Goal: Transaction & Acquisition: Purchase product/service

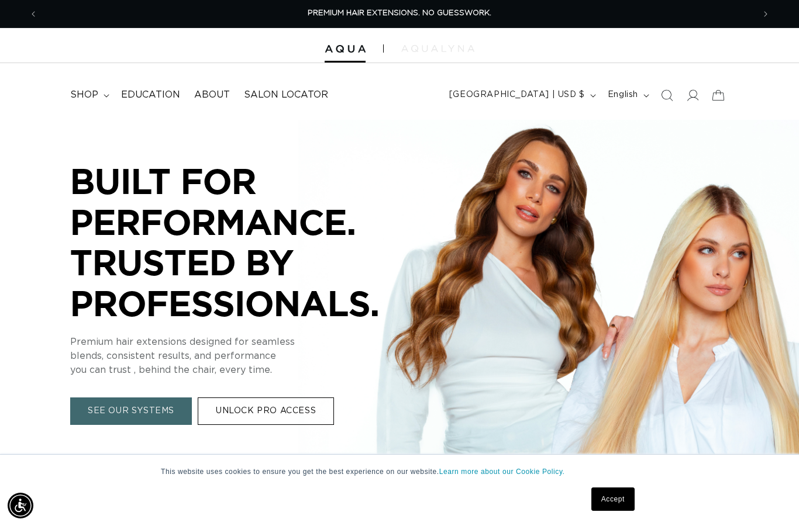
click at [435, 49] on img at bounding box center [437, 48] width 73 height 7
click at [87, 96] on span "shop" at bounding box center [84, 95] width 28 height 12
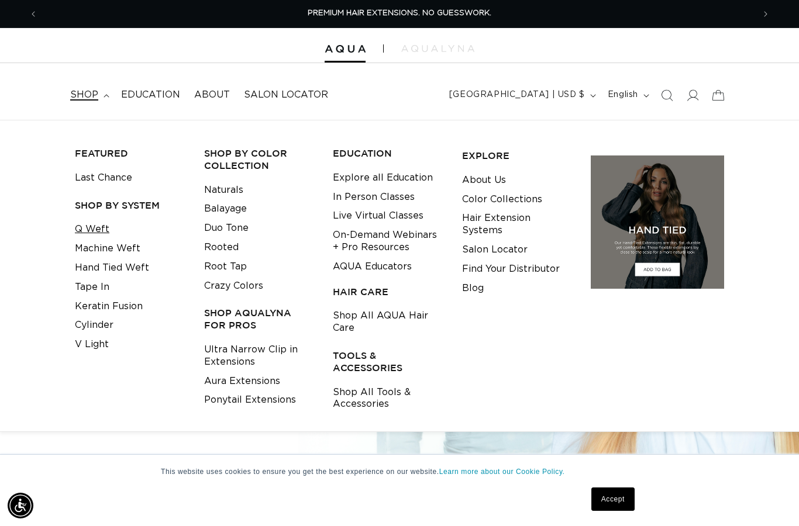
click at [91, 229] on link "Q Weft" at bounding box center [92, 229] width 34 height 19
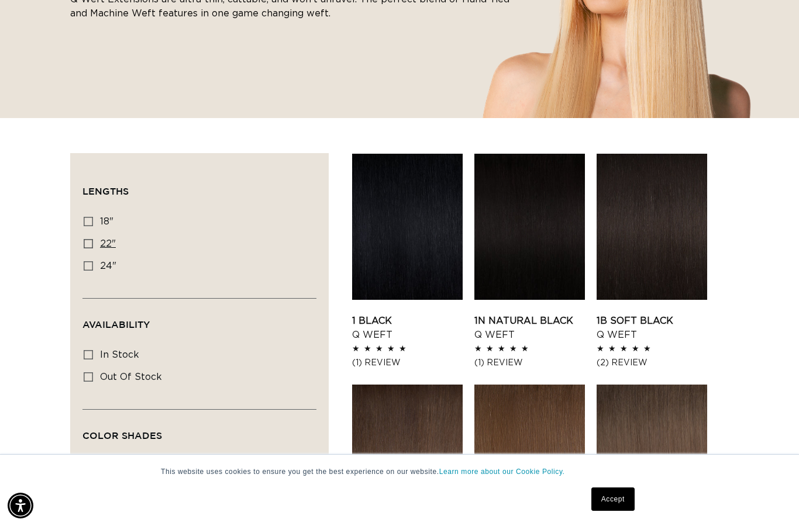
scroll to position [0, 1431]
click at [89, 246] on icon at bounding box center [88, 243] width 9 height 9
click at [89, 246] on input "22" 22" (5 products)" at bounding box center [88, 243] width 9 height 9
checkbox input "true"
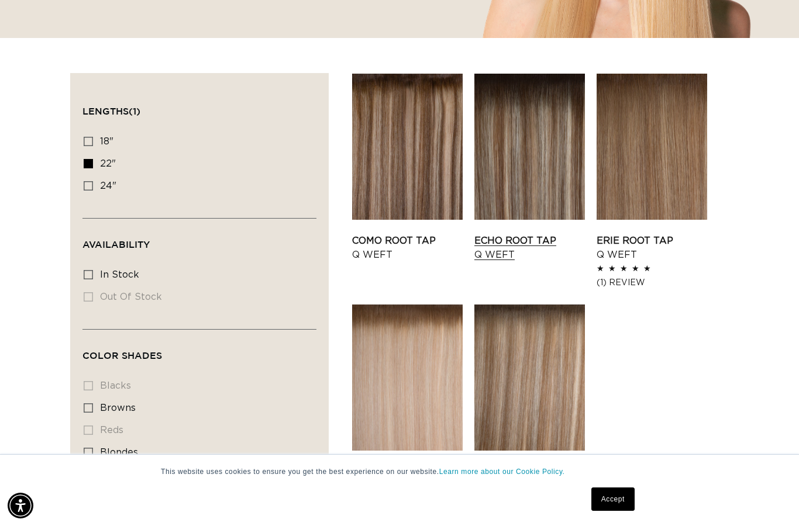
scroll to position [0, 1431]
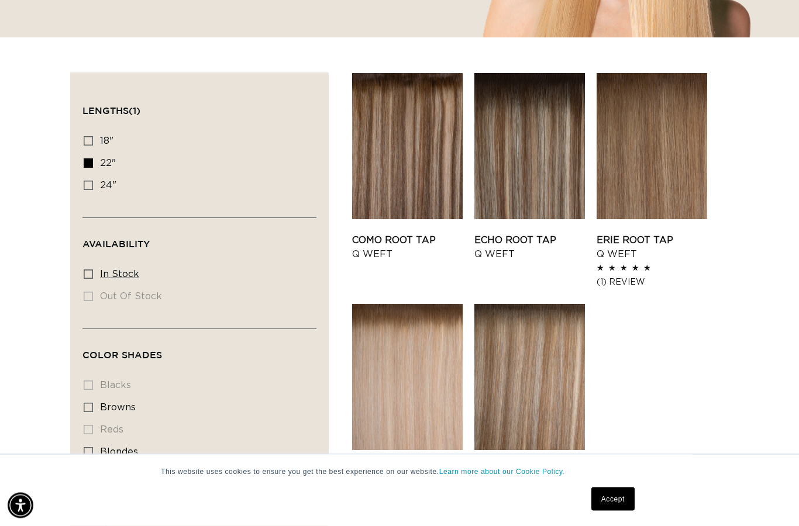
click at [103, 264] on label "In stock In stock (5 products)" at bounding box center [196, 275] width 225 height 22
click at [93, 270] on input "In stock In stock (5 products)" at bounding box center [88, 274] width 9 height 9
checkbox input "true"
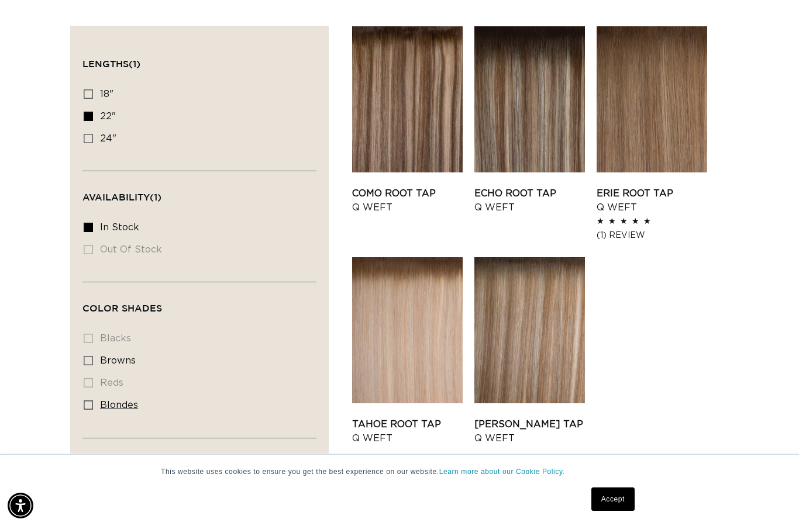
click at [87, 400] on icon at bounding box center [88, 404] width 9 height 9
click at [87, 400] on input "blondes blondes (5 products)" at bounding box center [88, 404] width 9 height 9
checkbox input "true"
click at [434, 417] on link "Tahoe Root Tap Q Weft" at bounding box center [407, 431] width 110 height 28
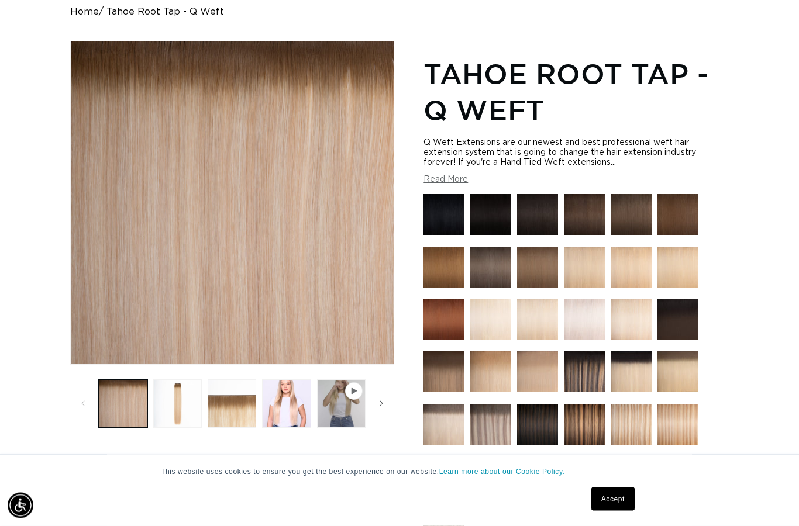
scroll to position [148, 0]
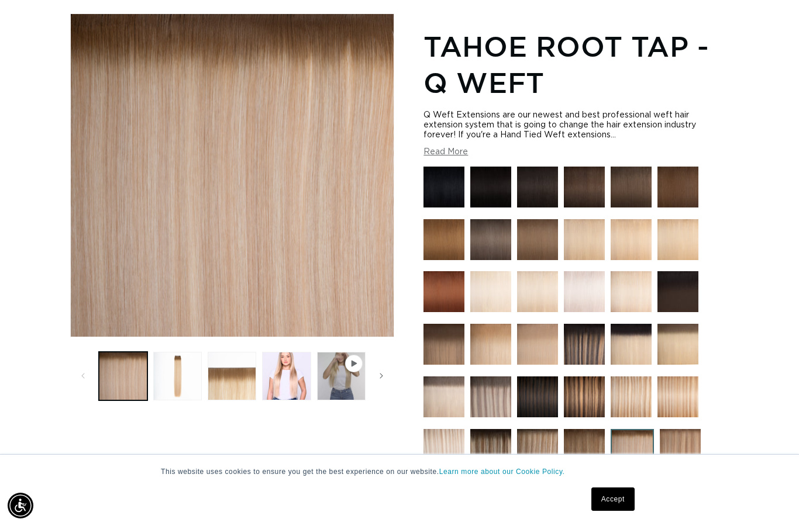
click at [642, 399] on img at bounding box center [630, 397] width 41 height 41
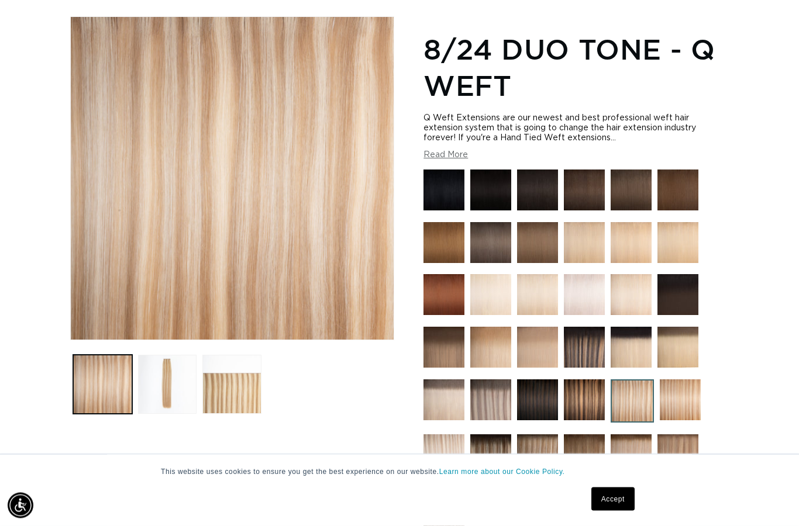
scroll to position [146, 0]
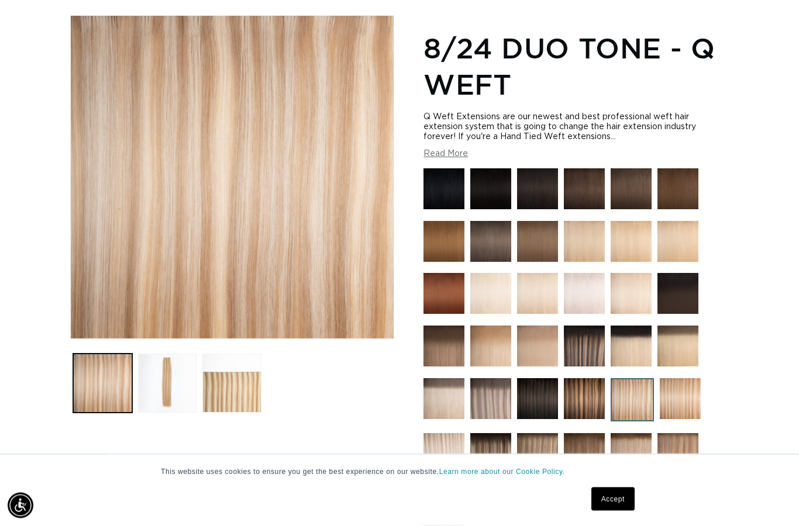
click at [450, 461] on img at bounding box center [443, 454] width 41 height 41
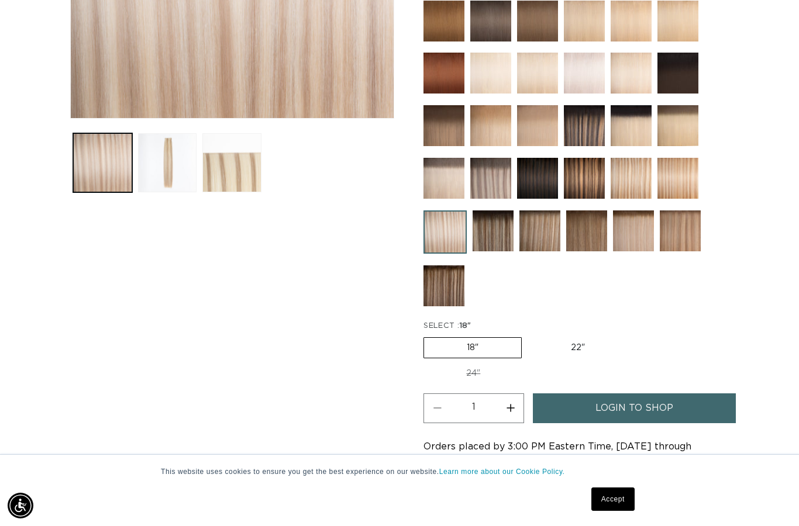
scroll to position [0, 716]
click at [578, 358] on label "22" Variant sold out or unavailable" at bounding box center [577, 348] width 99 height 20
click at [528, 336] on input "22" Variant sold out or unavailable" at bounding box center [527, 335] width 1 height 1
radio input "true"
click at [683, 393] on link "login to shop" at bounding box center [634, 408] width 202 height 30
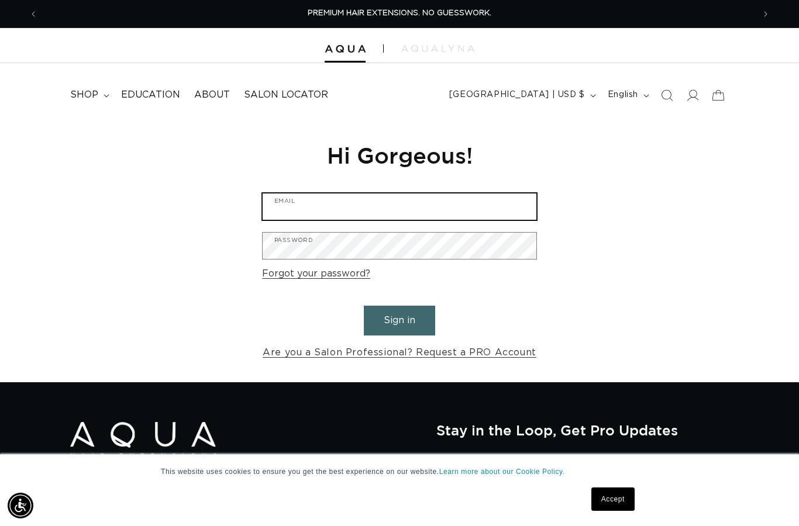
click at [482, 216] on input "Email" at bounding box center [400, 207] width 274 height 26
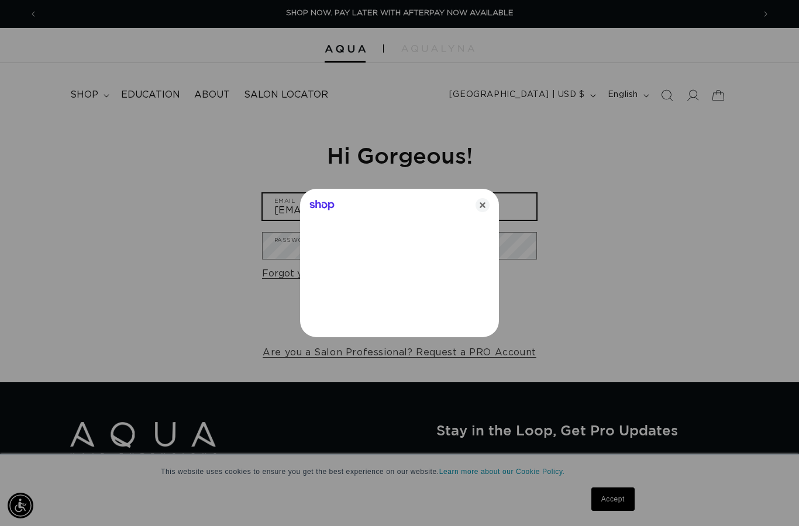
type input "[EMAIL_ADDRESS][DOMAIN_NAME]"
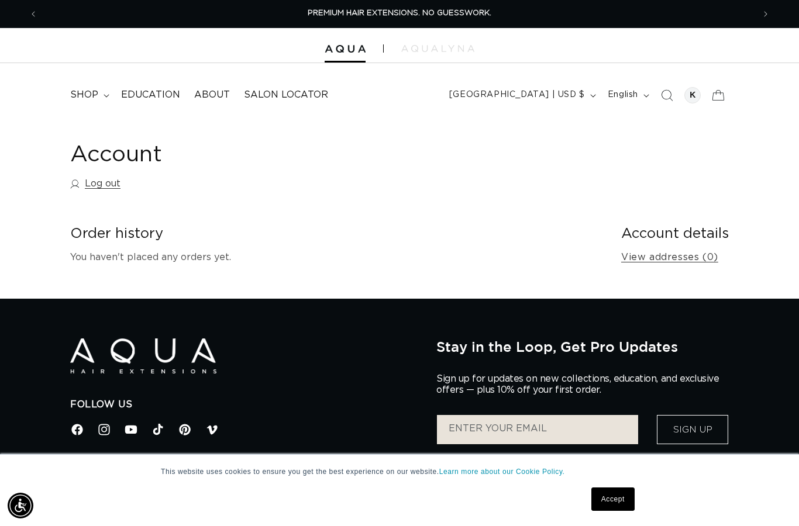
click at [665, 98] on icon "Search" at bounding box center [667, 95] width 12 height 12
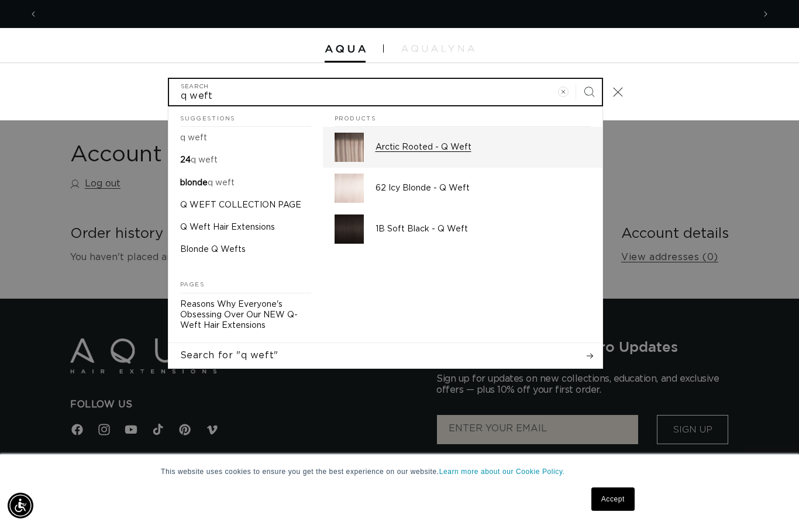
scroll to position [0, 1431]
type input "q weft"
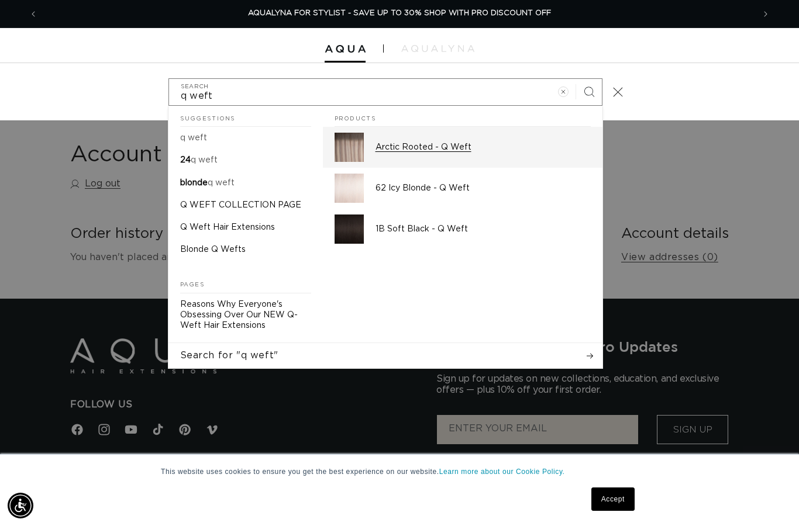
click at [547, 129] on link "Arctic Rooted - Q Weft" at bounding box center [462, 147] width 279 height 41
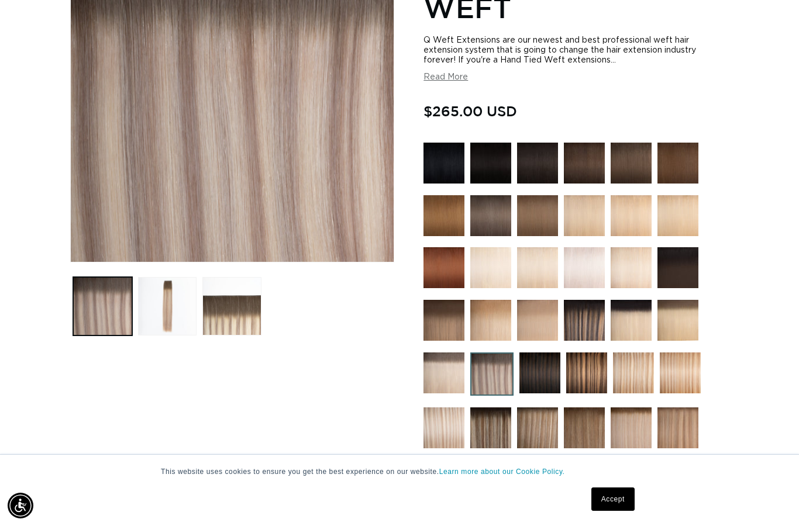
scroll to position [0, 1431]
click at [683, 382] on img at bounding box center [679, 373] width 41 height 41
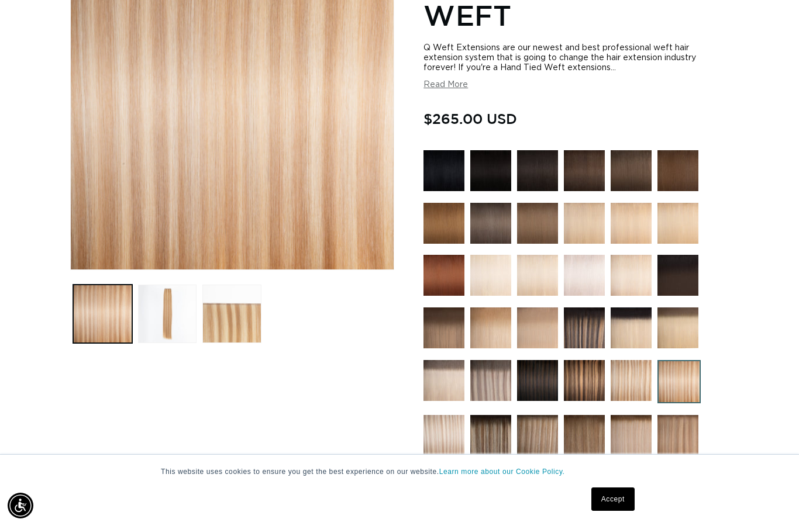
scroll to position [0, 716]
click at [450, 444] on img at bounding box center [443, 435] width 41 height 41
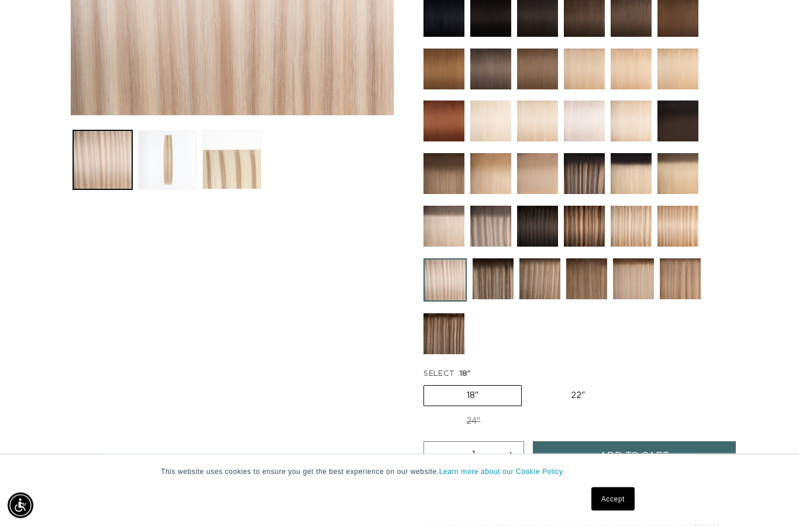
click at [588, 406] on label "22" Variant sold out or unavailable" at bounding box center [577, 396] width 99 height 20
click at [528, 384] on input "22" Variant sold out or unavailable" at bounding box center [527, 384] width 1 height 1
radio input "true"
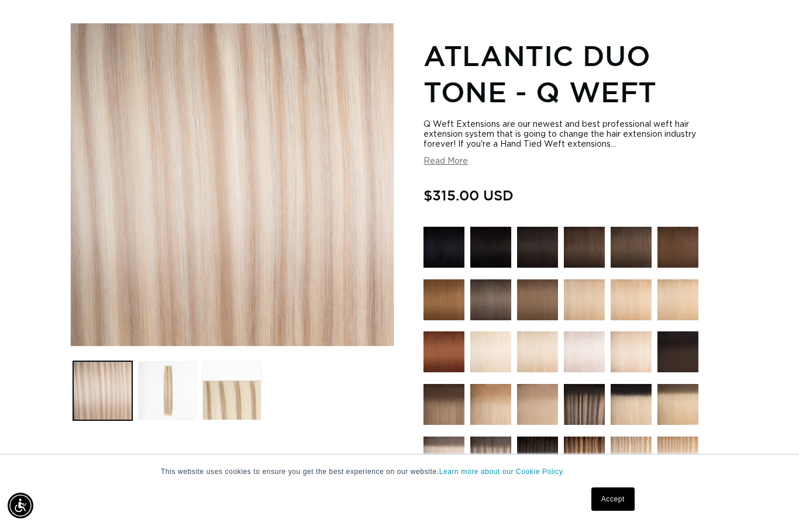
scroll to position [0, 1431]
click at [457, 158] on div "Q Weft Extensions are our newest and best professional weft hair extension syst…" at bounding box center [575, 143] width 305 height 47
click at [443, 167] on button "Read More" at bounding box center [445, 162] width 44 height 10
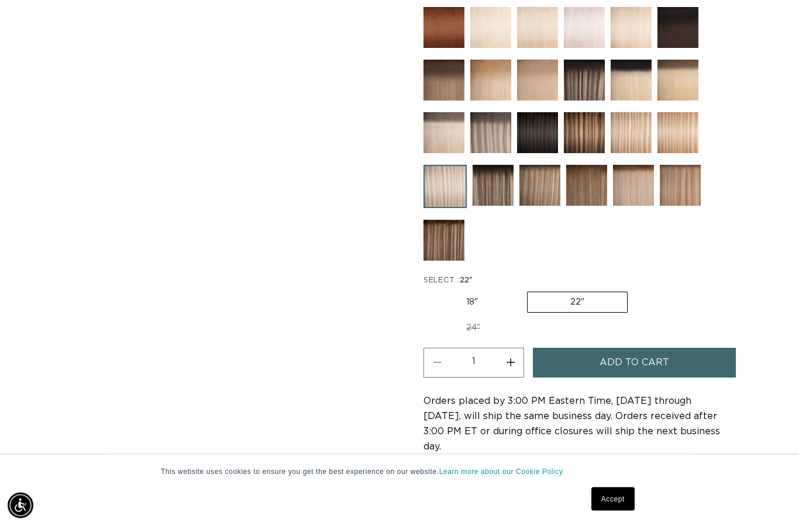
click at [644, 348] on span "Add to cart" at bounding box center [634, 363] width 70 height 30
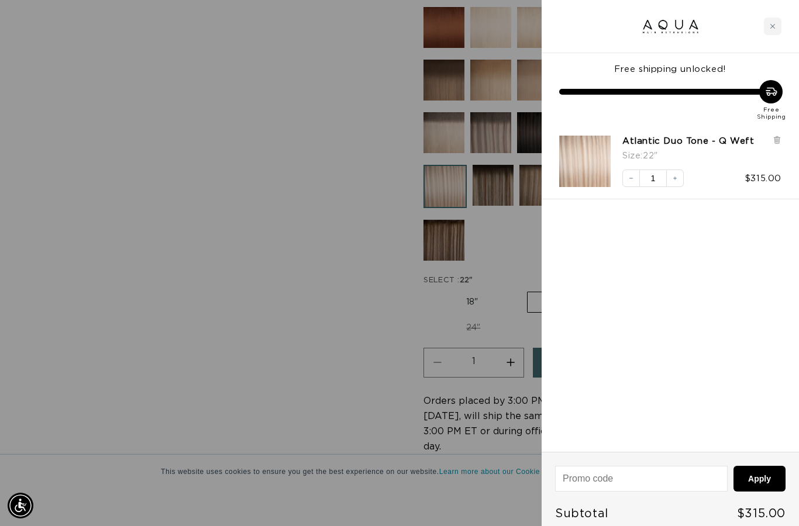
click at [299, 255] on div at bounding box center [399, 263] width 799 height 526
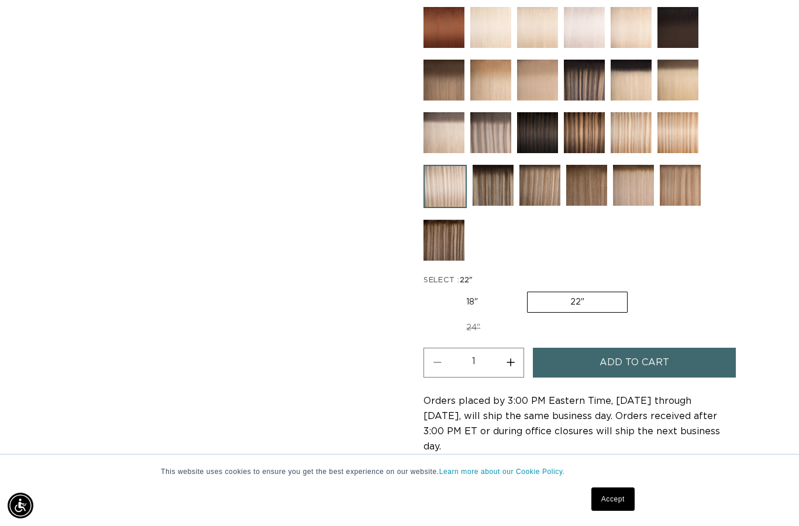
click at [478, 141] on img at bounding box center [490, 132] width 41 height 41
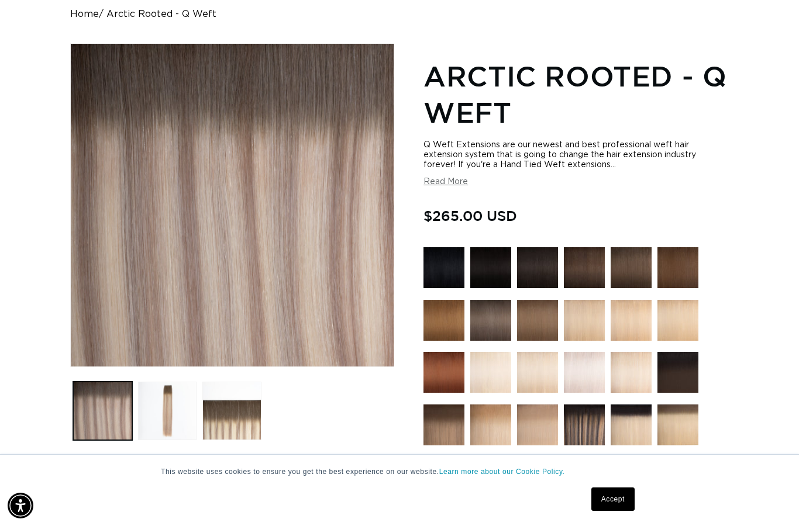
scroll to position [202, 0]
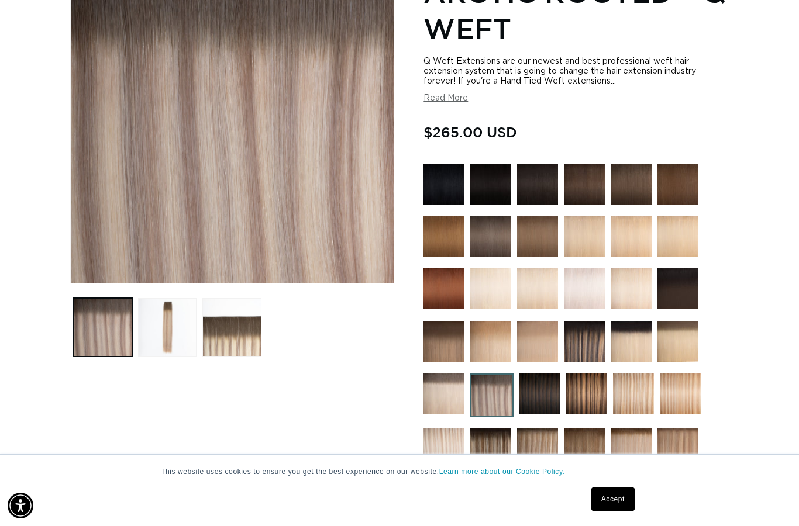
click at [443, 455] on img at bounding box center [443, 449] width 41 height 41
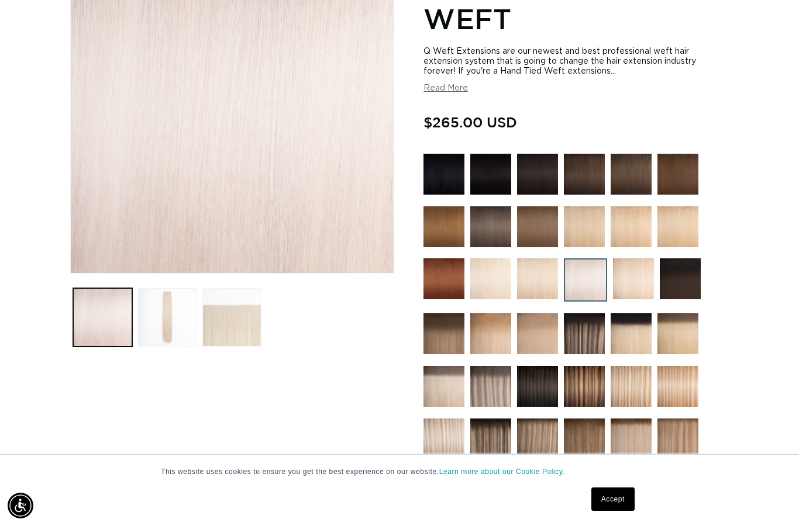
scroll to position [0, 716]
click at [448, 396] on img at bounding box center [443, 386] width 41 height 41
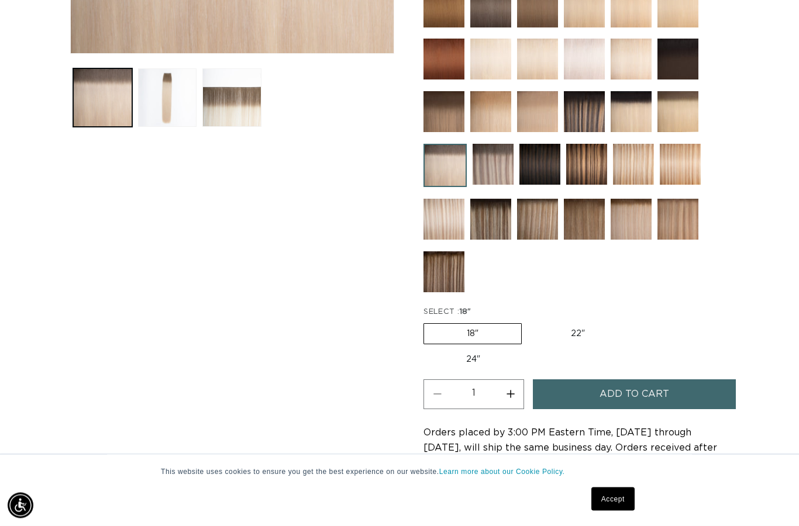
scroll to position [433, 0]
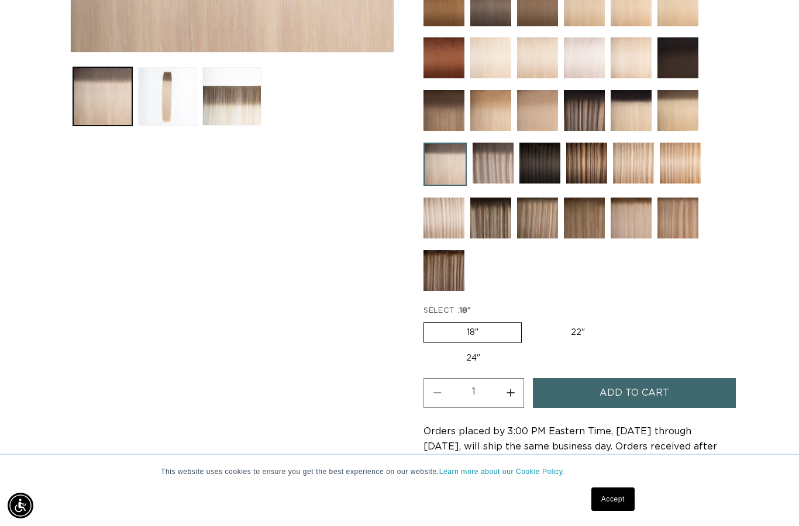
click at [567, 343] on label "22" Variant sold out or unavailable" at bounding box center [577, 333] width 99 height 20
click at [528, 320] on input "22" Variant sold out or unavailable" at bounding box center [527, 320] width 1 height 1
radio input "true"
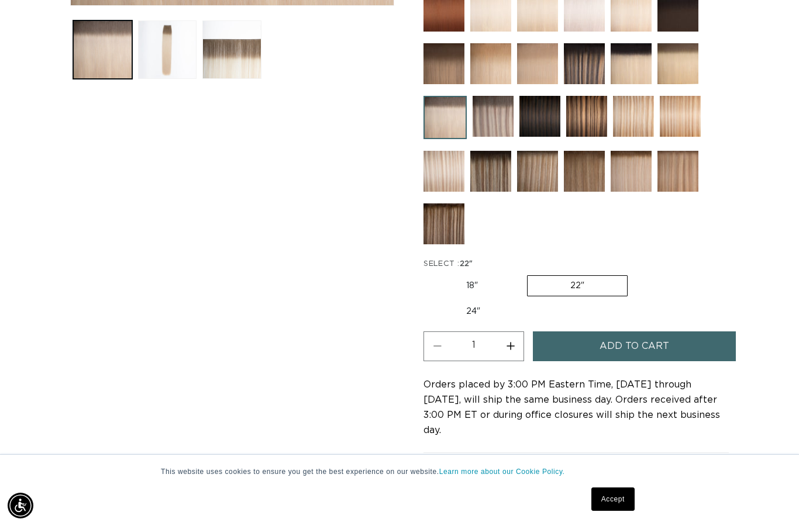
click at [614, 331] on span "Add to cart" at bounding box center [634, 346] width 70 height 30
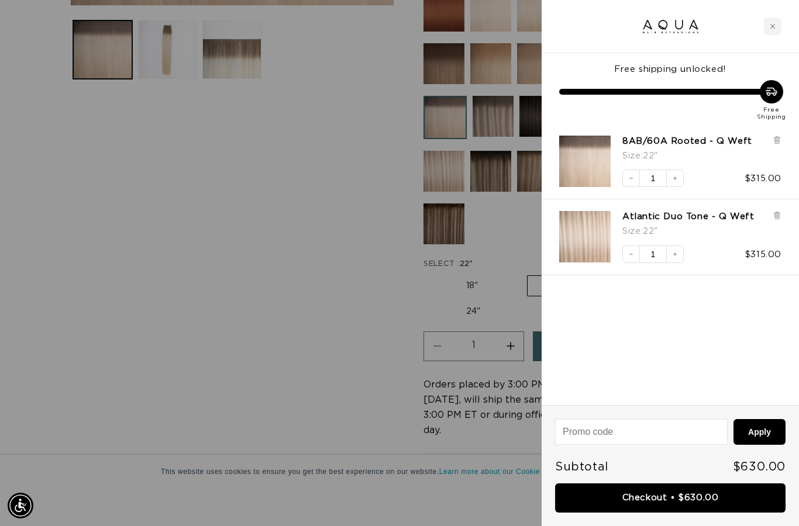
scroll to position [0, 1431]
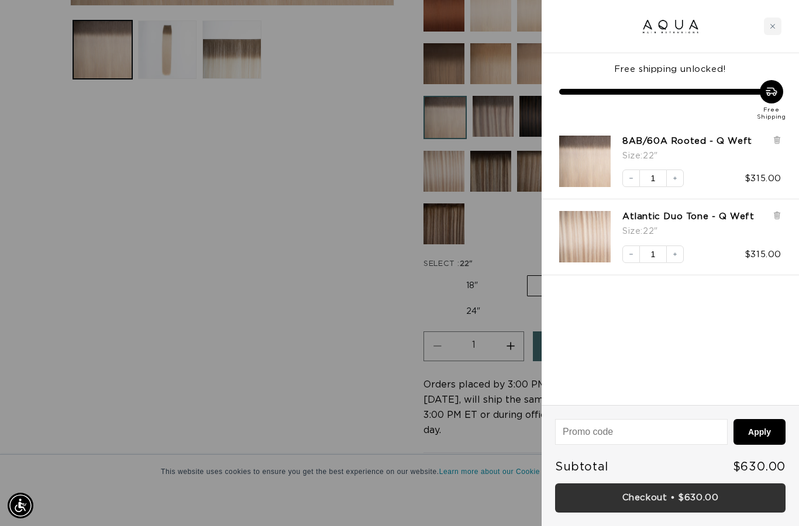
click at [683, 502] on link "Checkout • $630.00" at bounding box center [670, 499] width 230 height 30
